Goal: Task Accomplishment & Management: Use online tool/utility

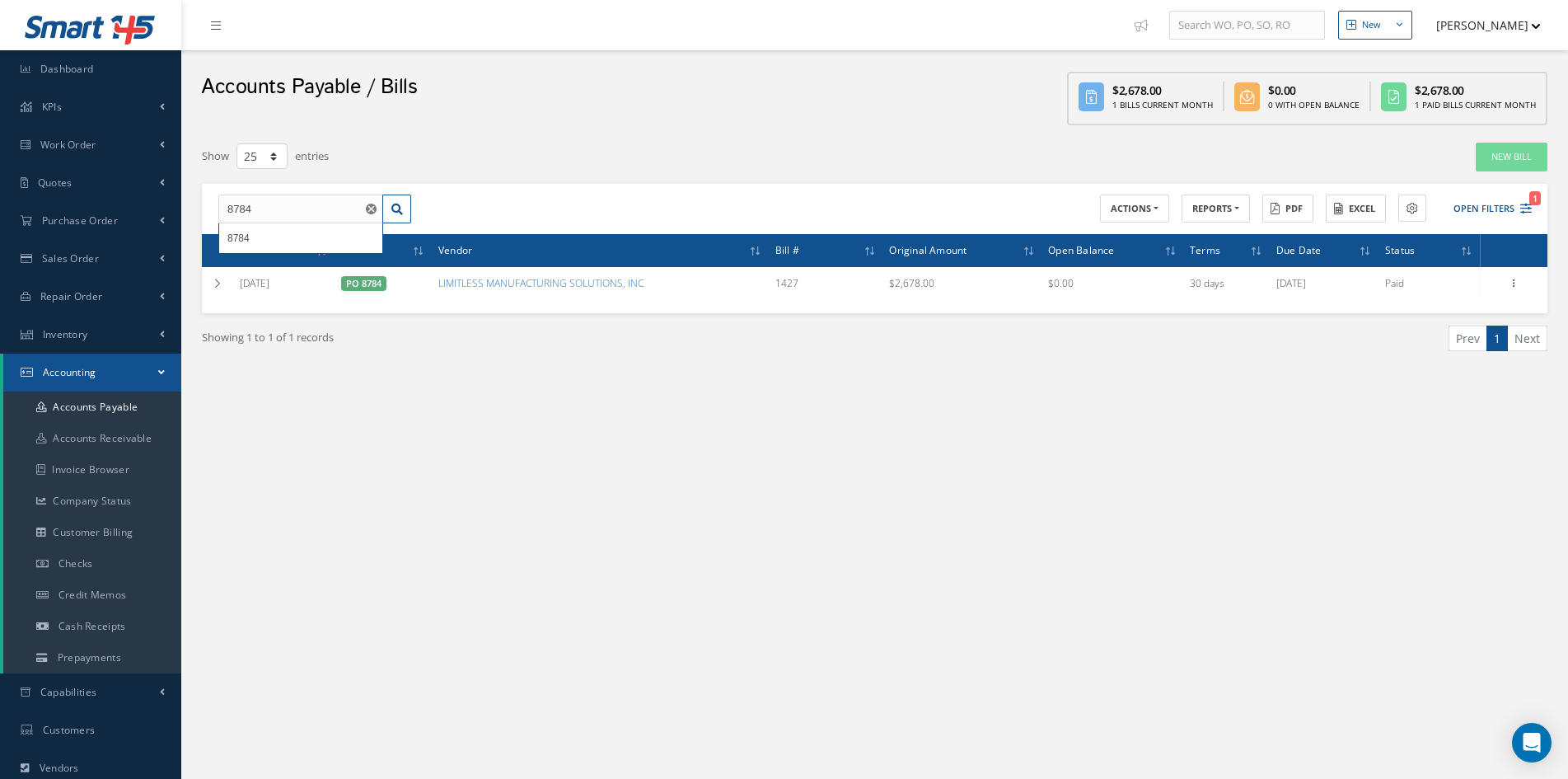
select select "25"
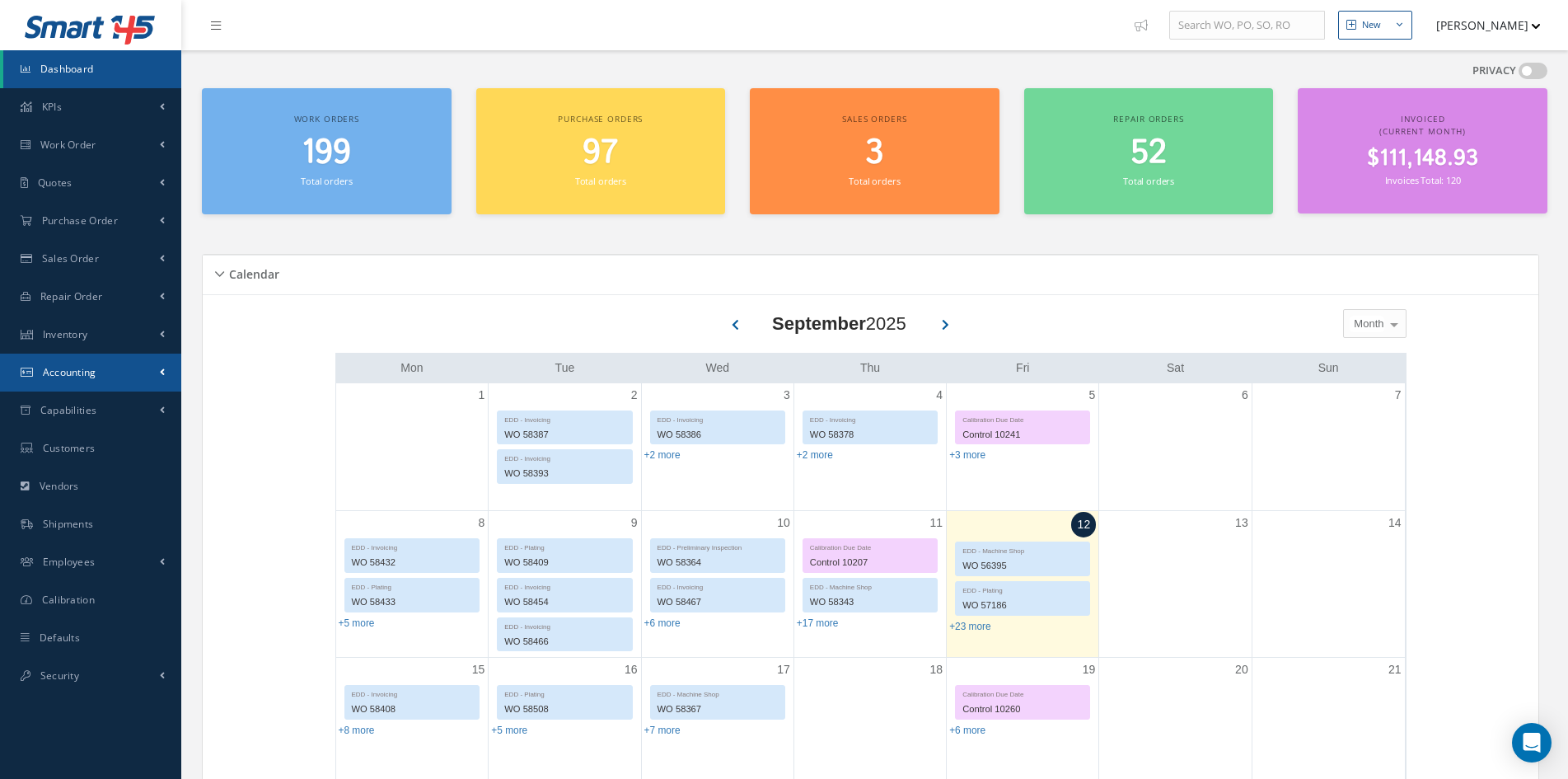
click at [85, 379] on link "Accounting" at bounding box center [91, 372] width 181 height 38
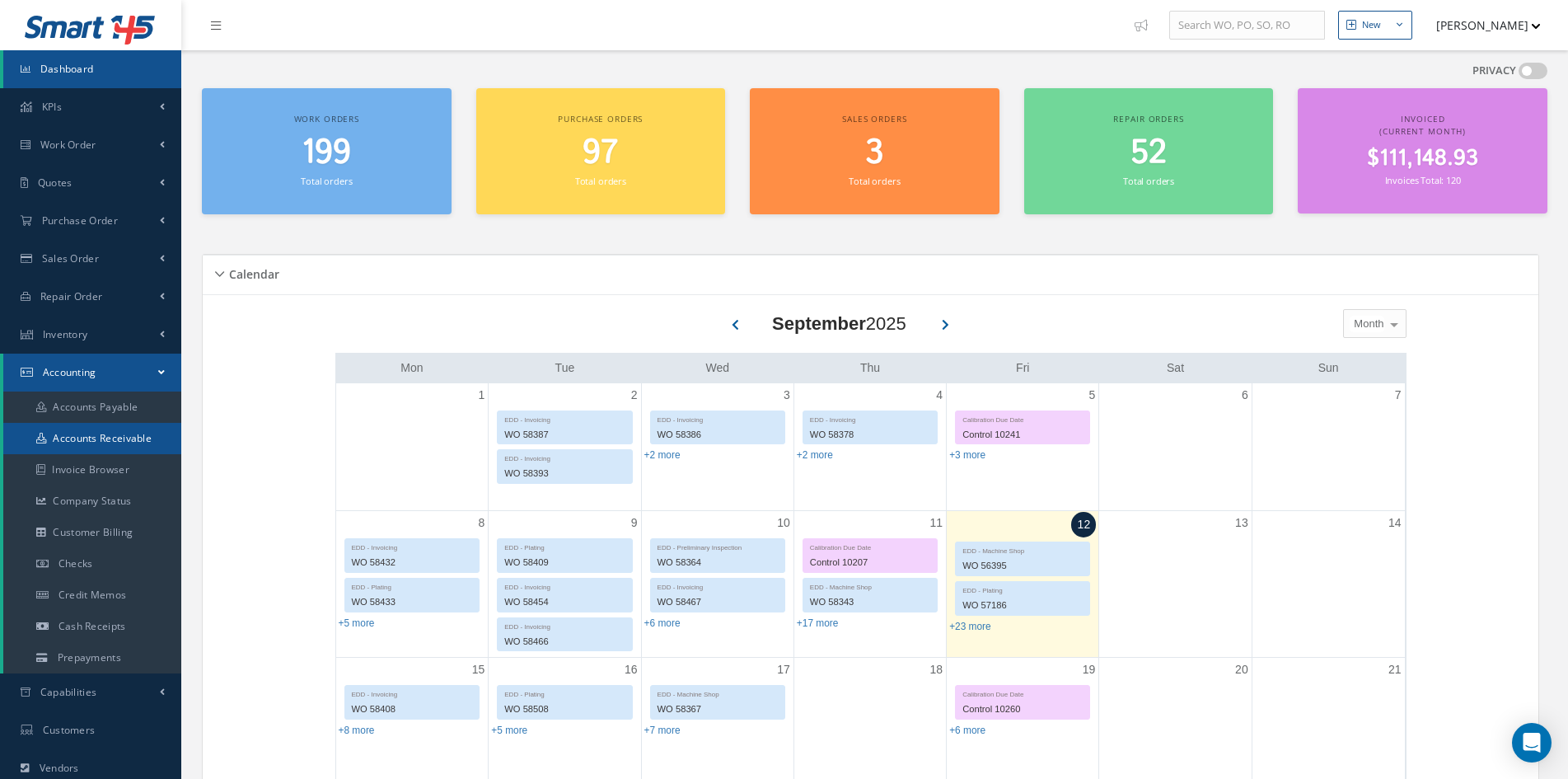
click at [66, 443] on link "Accounts Receivable" at bounding box center [92, 439] width 178 height 31
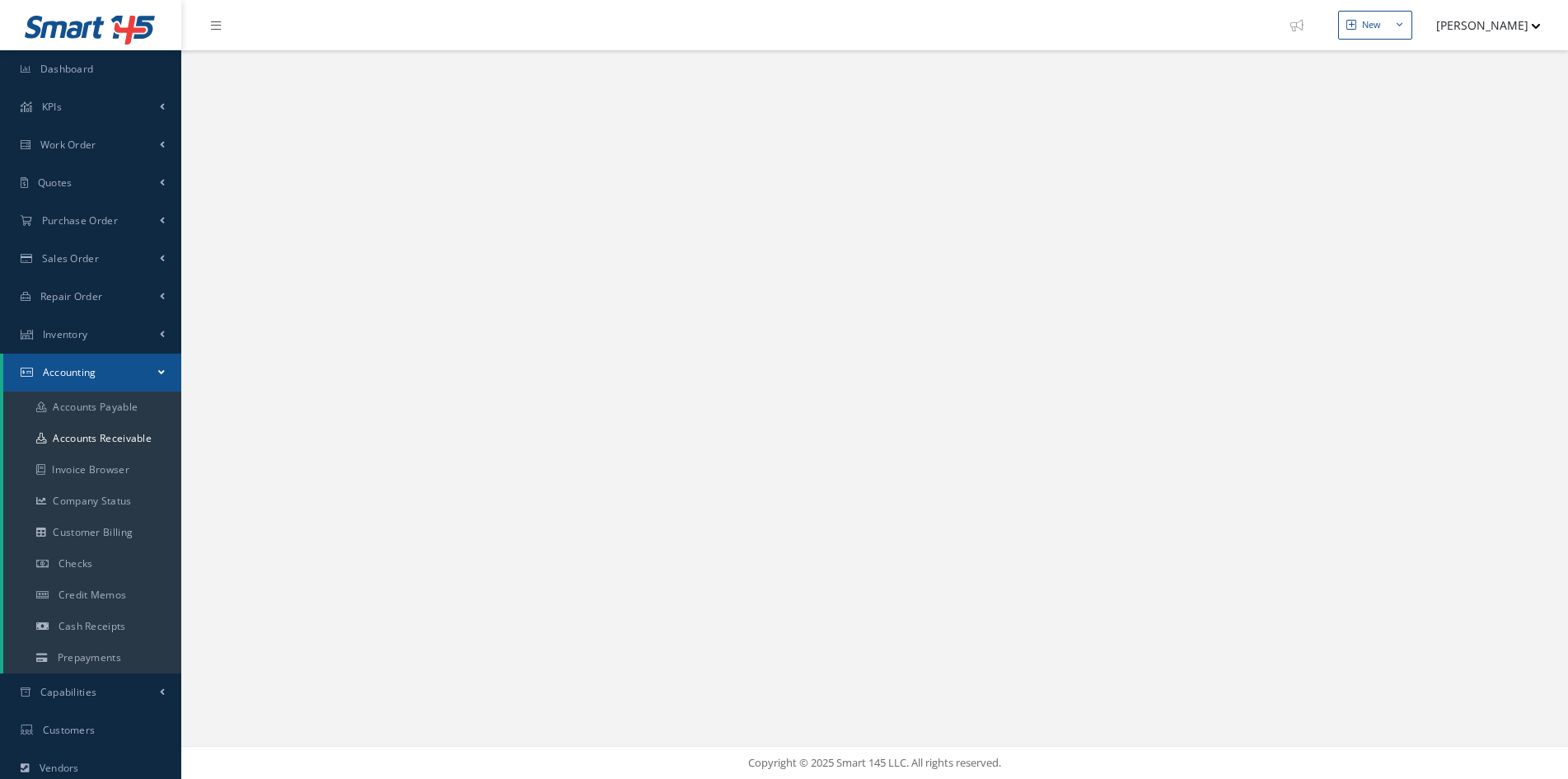
select select "25"
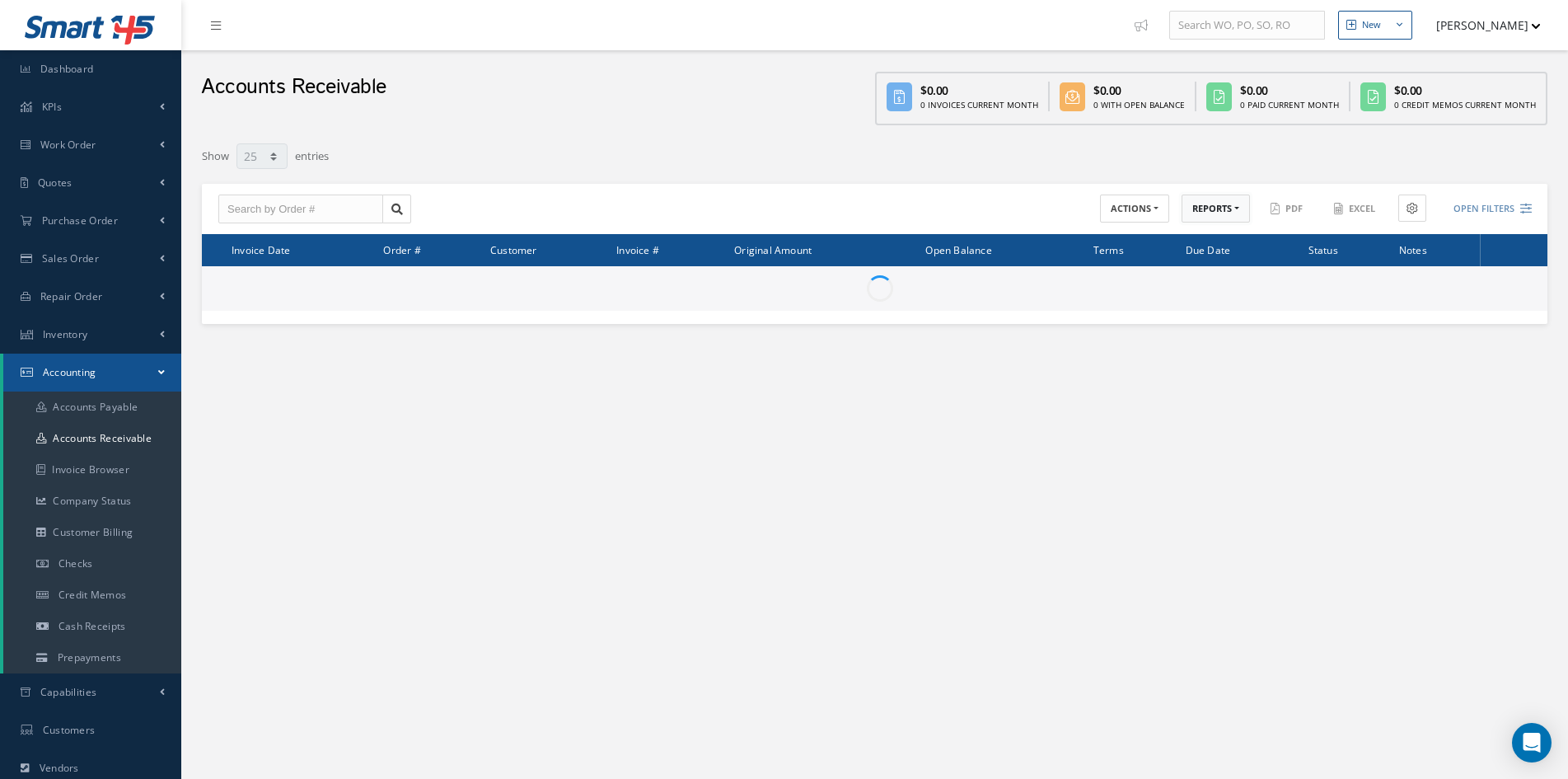
click at [1209, 207] on button "REPORTS" at bounding box center [1216, 208] width 68 height 29
click at [1223, 245] on link "A/R Aging" at bounding box center [1247, 236] width 132 height 23
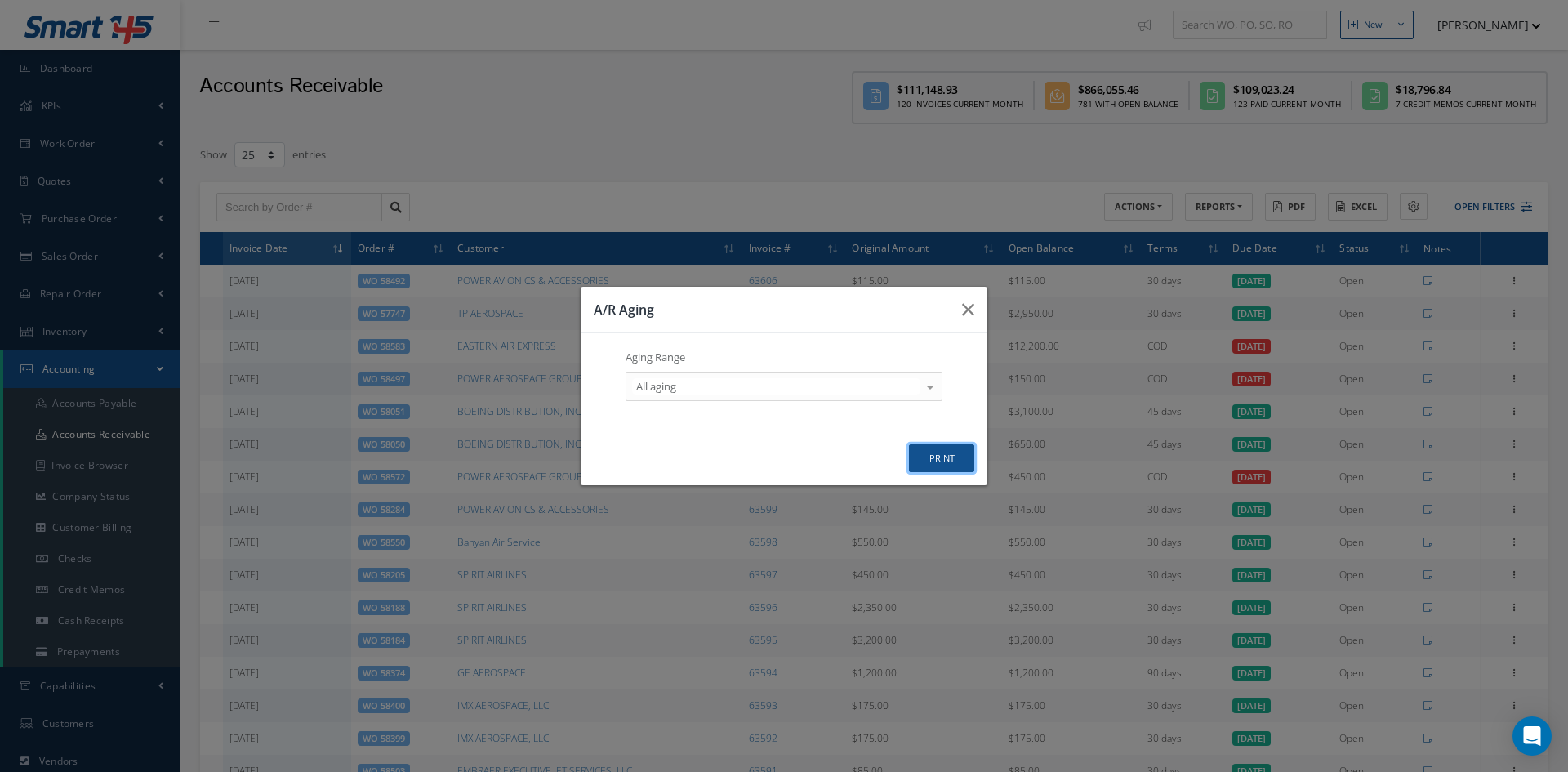
click at [930, 462] on button "print" at bounding box center [941, 458] width 66 height 29
